Goal: Use online tool/utility: Utilize a website feature to perform a specific function

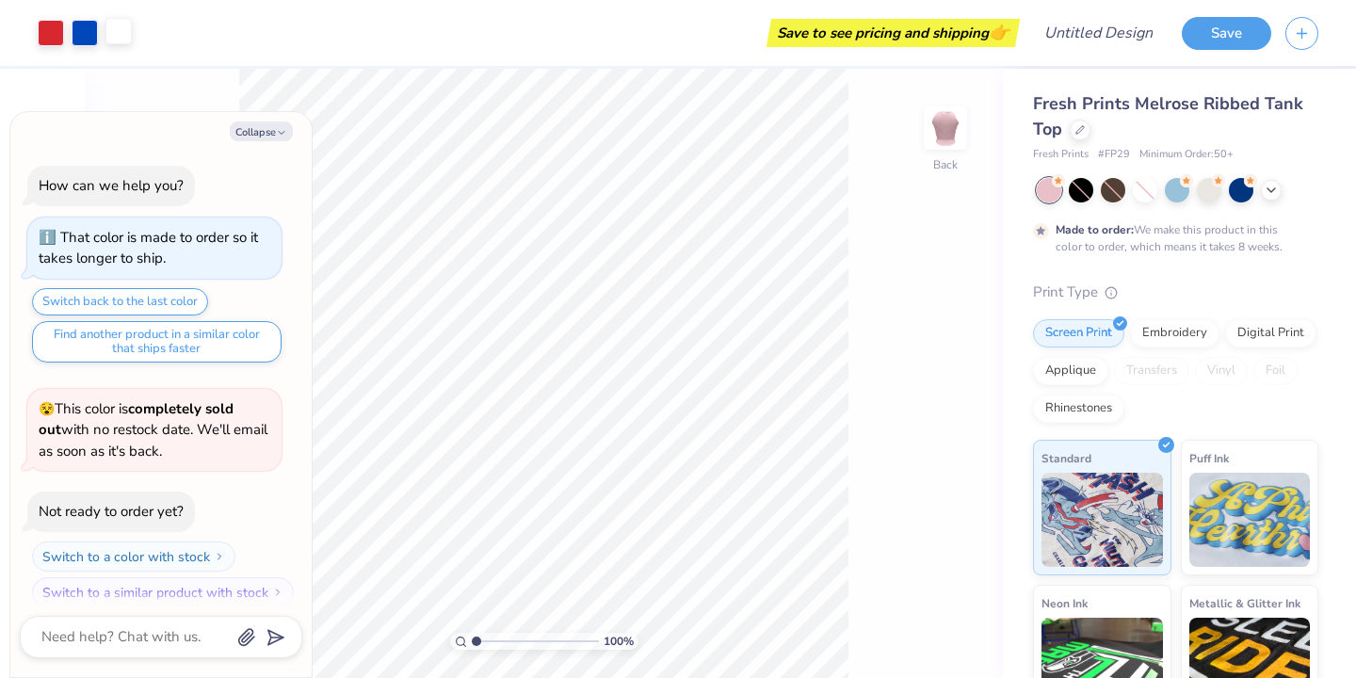
click at [126, 41] on div at bounding box center [118, 31] width 26 height 26
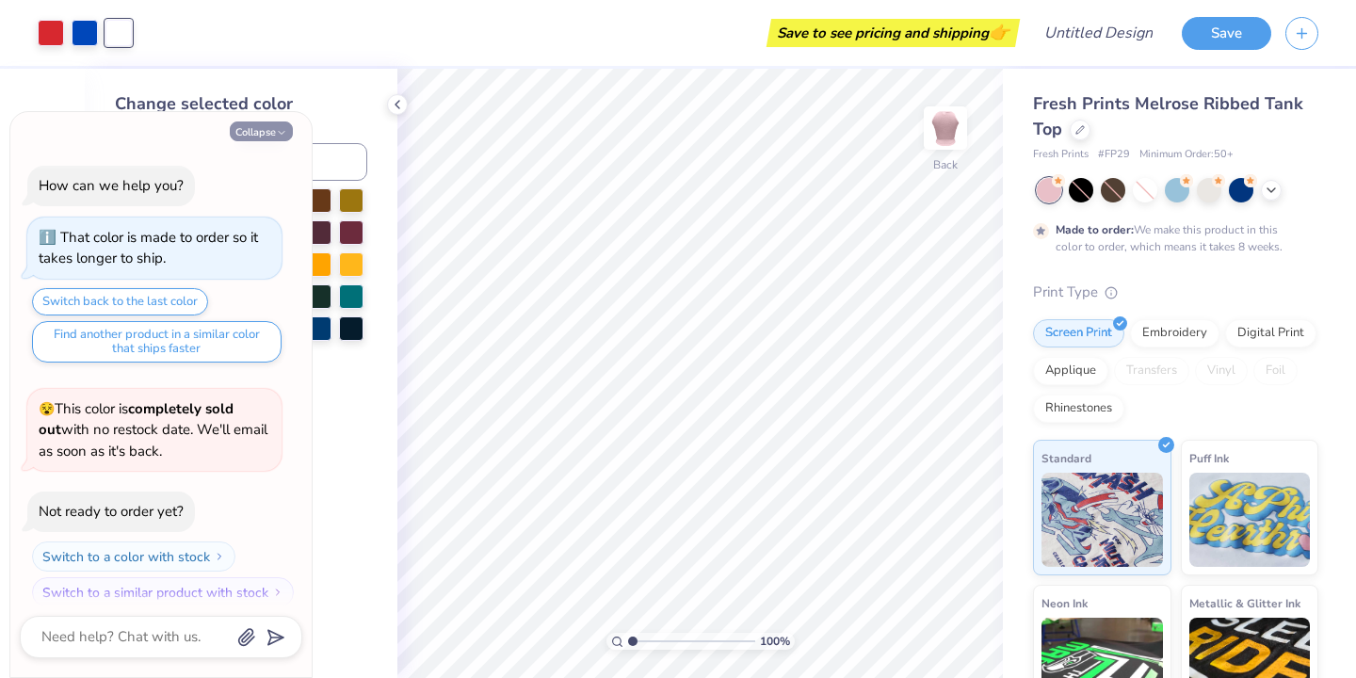
click at [285, 133] on icon "button" at bounding box center [281, 132] width 11 height 11
type textarea "x"
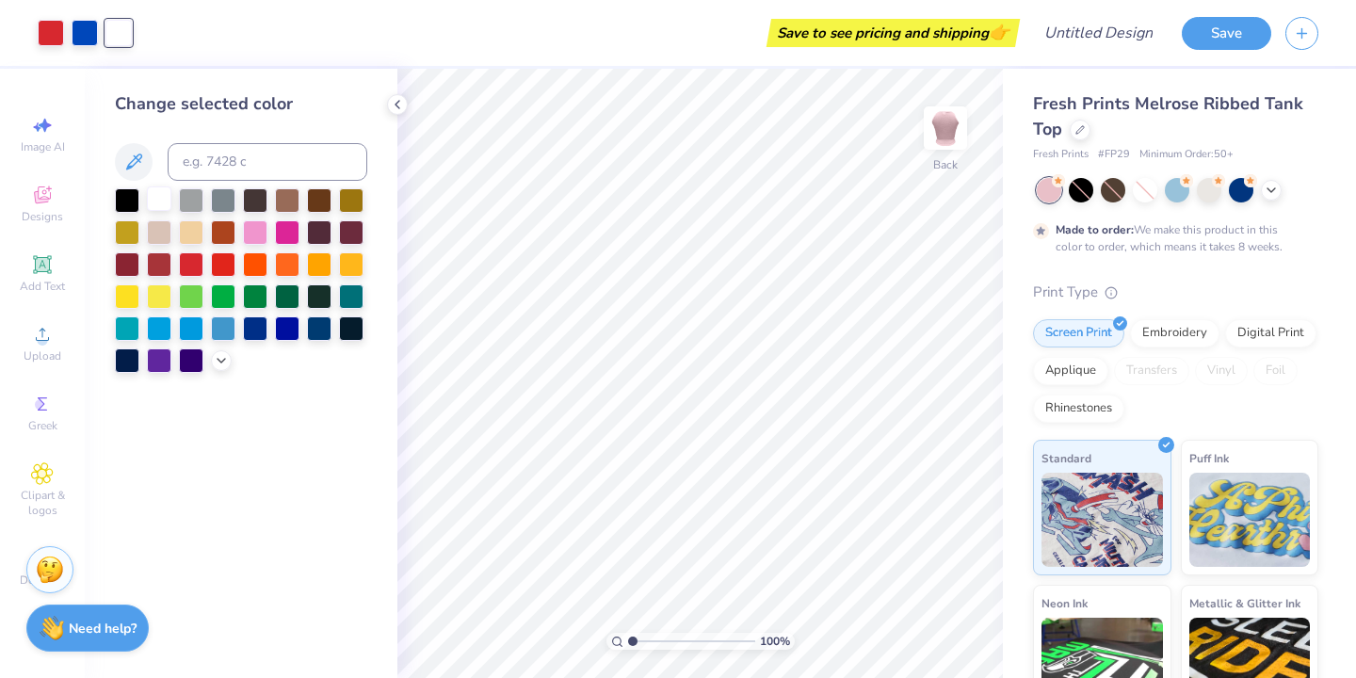
click at [161, 199] on div at bounding box center [159, 198] width 24 height 24
click at [161, 200] on div at bounding box center [159, 198] width 24 height 24
click at [940, 148] on img at bounding box center [945, 127] width 75 height 75
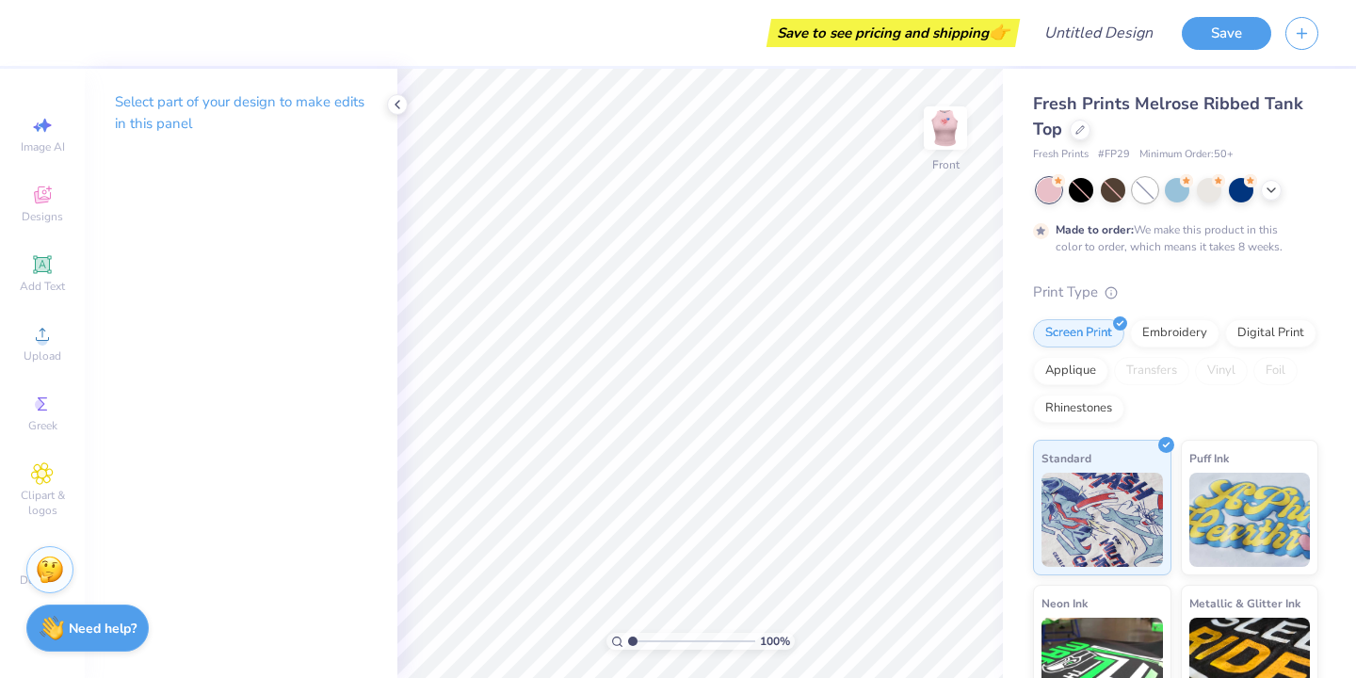
click at [1147, 190] on div at bounding box center [1145, 190] width 24 height 24
click at [1239, 192] on div at bounding box center [1241, 188] width 24 height 24
click at [1273, 189] on icon at bounding box center [1271, 188] width 15 height 15
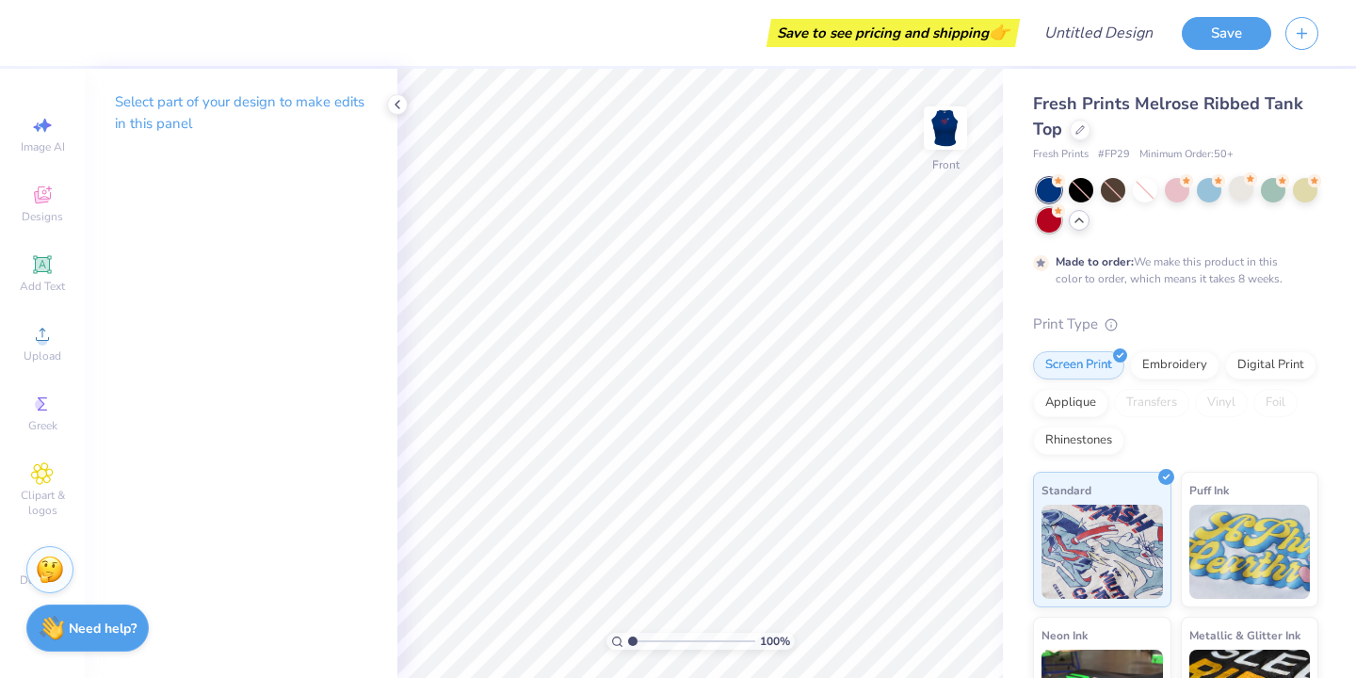
click at [1047, 220] on div at bounding box center [1049, 220] width 24 height 24
click at [1140, 192] on div at bounding box center [1145, 190] width 24 height 24
click at [1104, 192] on div at bounding box center [1113, 190] width 24 height 24
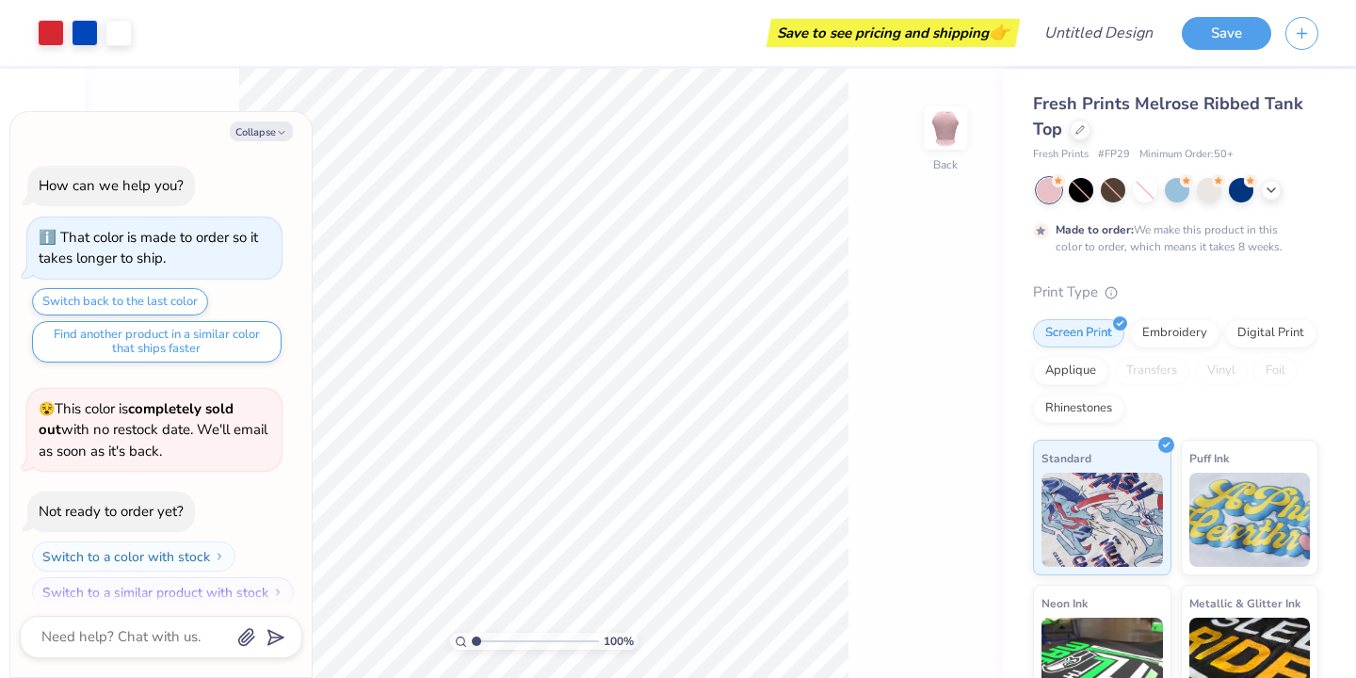
scroll to position [15, 0]
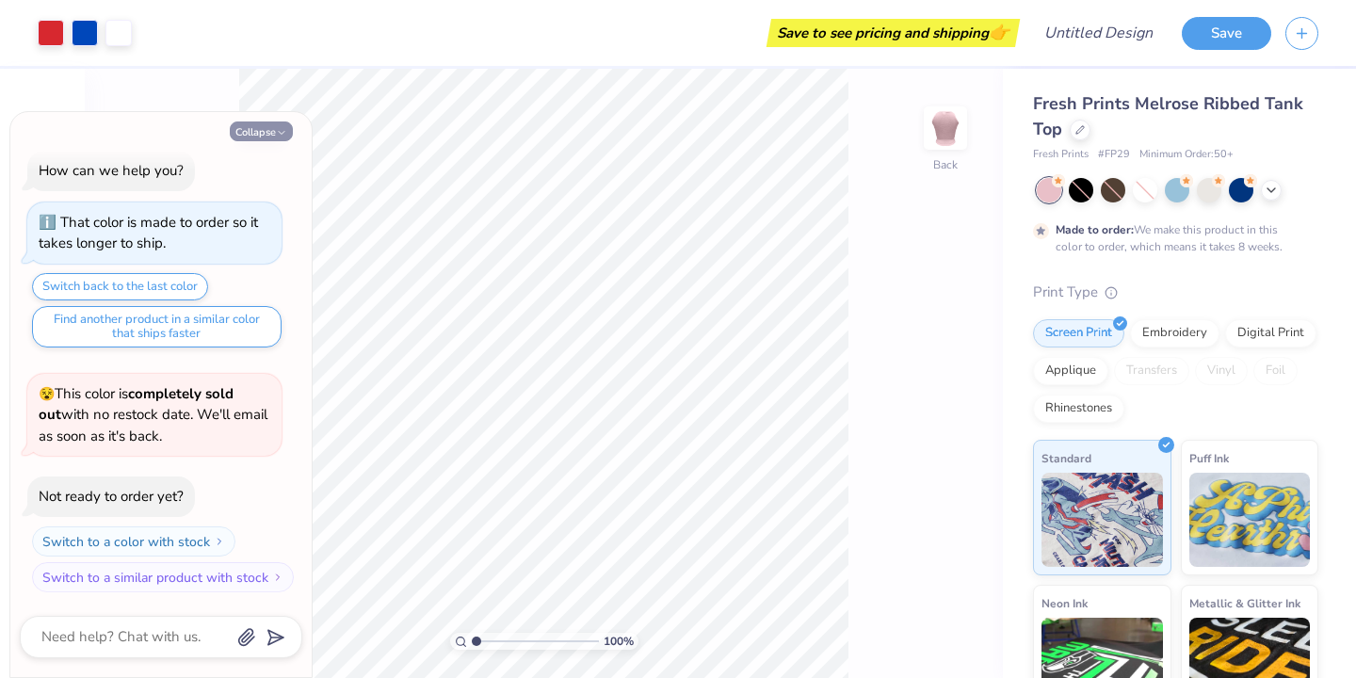
click at [254, 128] on button "Collapse" at bounding box center [261, 131] width 63 height 20
type textarea "x"
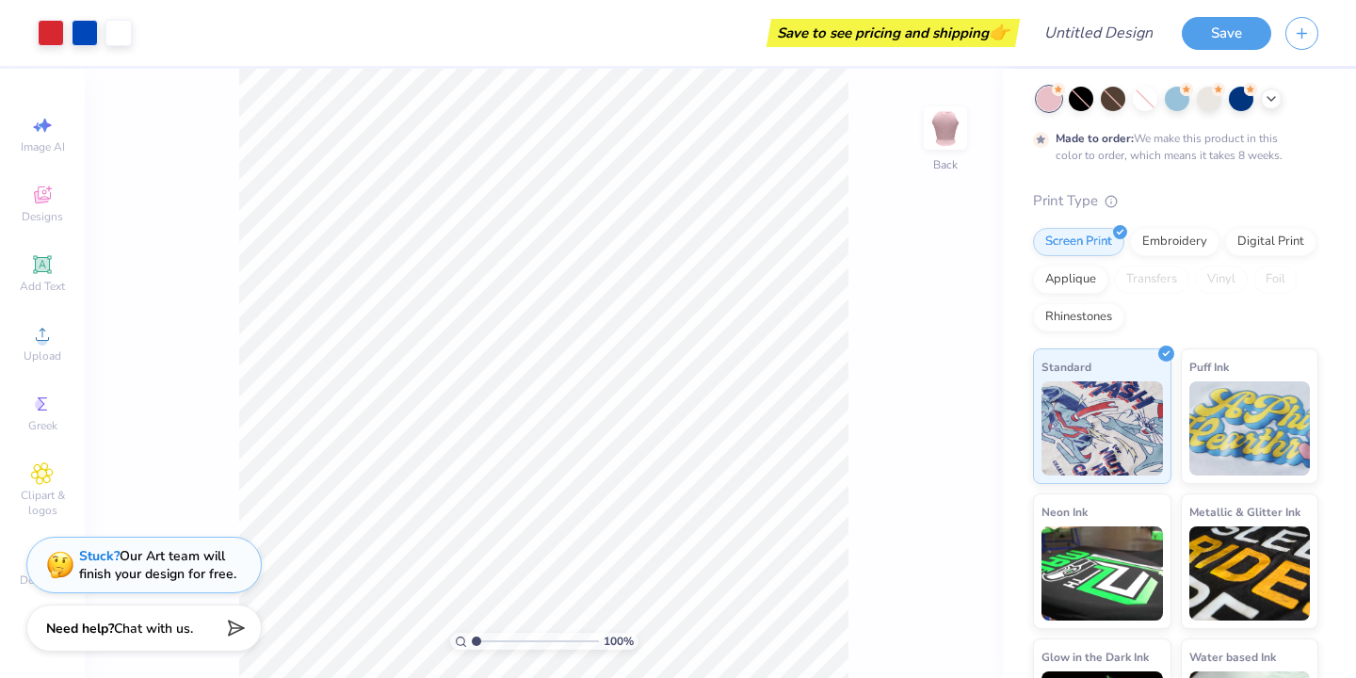
scroll to position [187, 0]
